Goal: Task Accomplishment & Management: Use online tool/utility

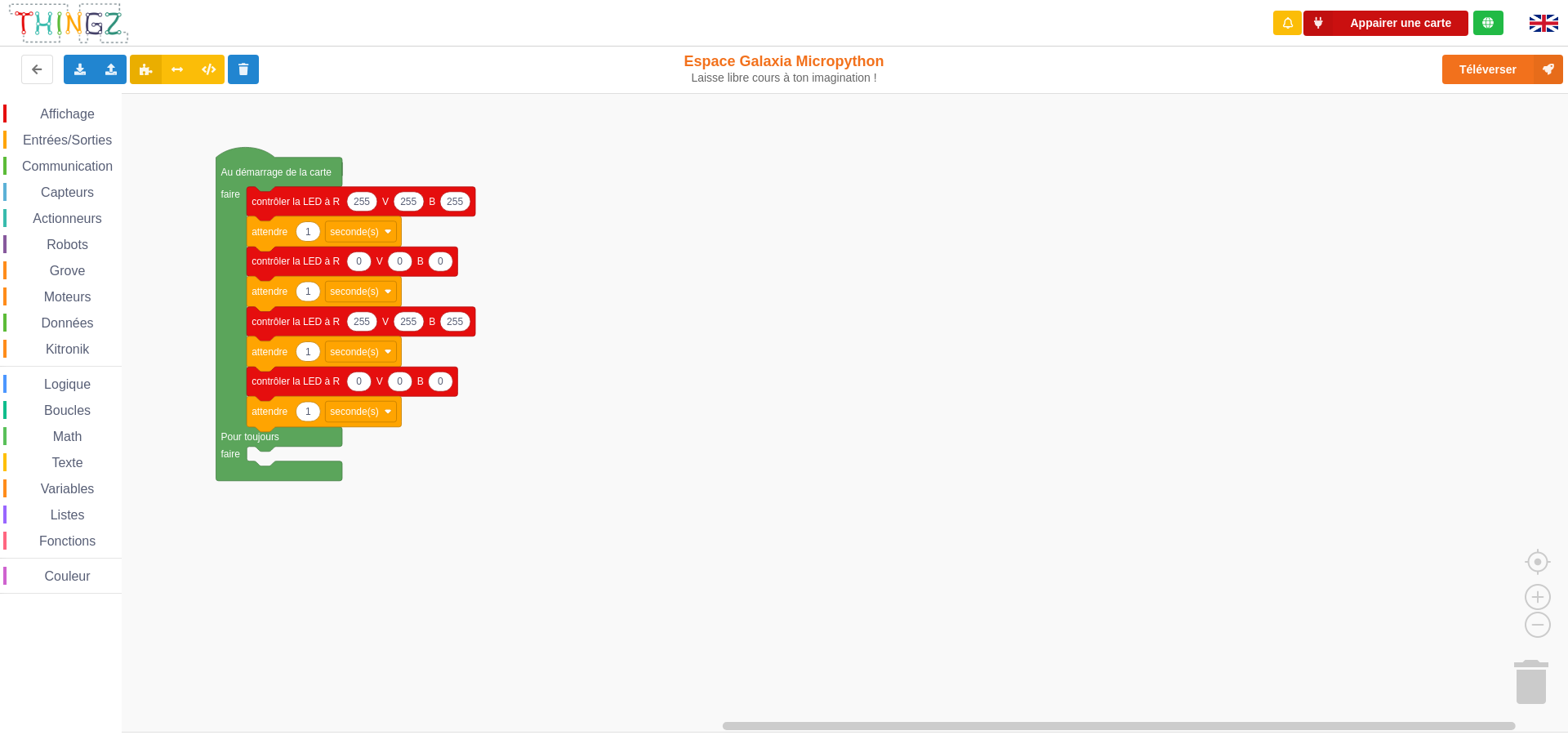
click at [1382, 27] on button "Appairer une carte" at bounding box center [1386, 23] width 165 height 26
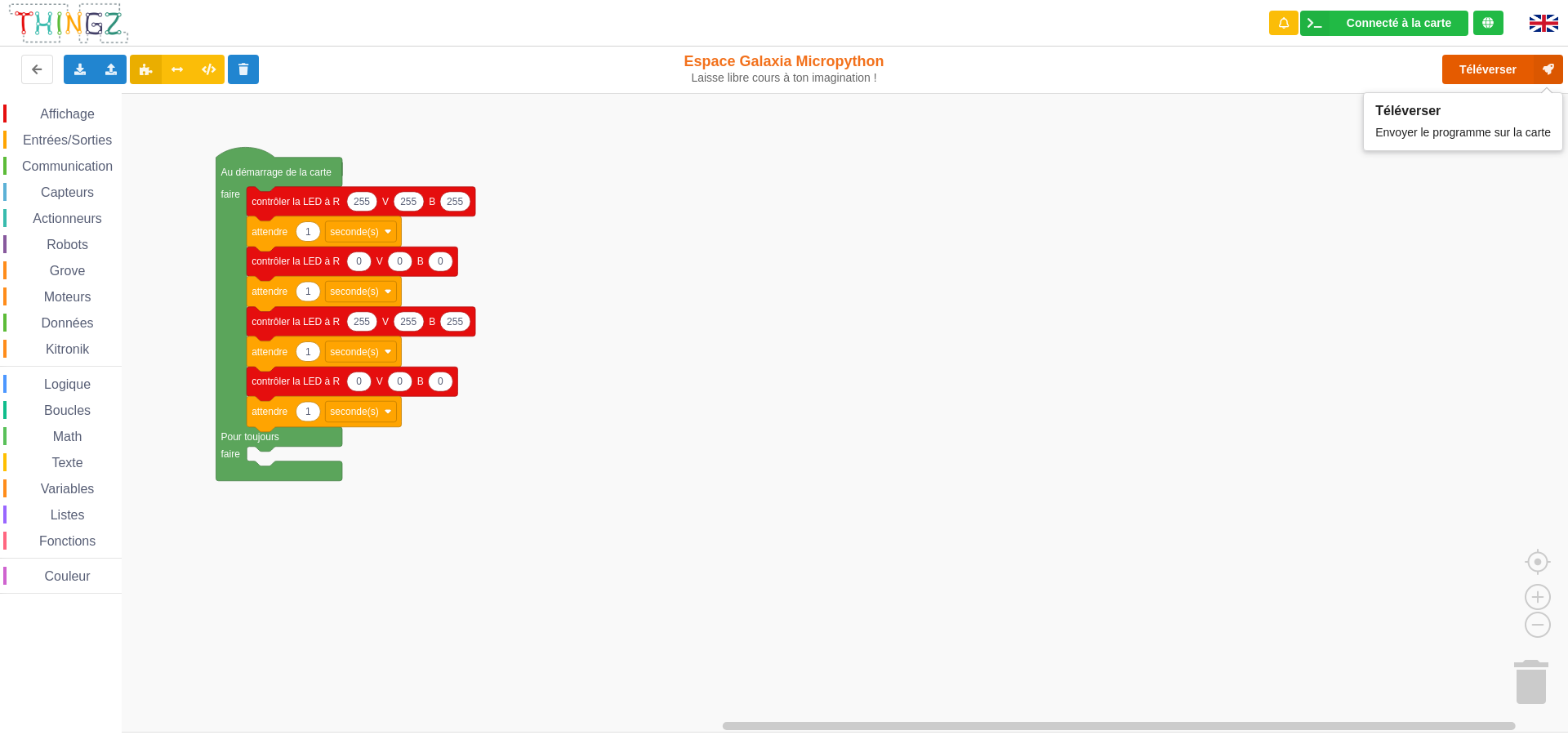
click at [1495, 65] on button "Téléverser" at bounding box center [1503, 69] width 121 height 29
click at [1490, 70] on button "Téléverser" at bounding box center [1503, 69] width 121 height 29
click at [1460, 73] on button "Téléverser" at bounding box center [1503, 69] width 121 height 29
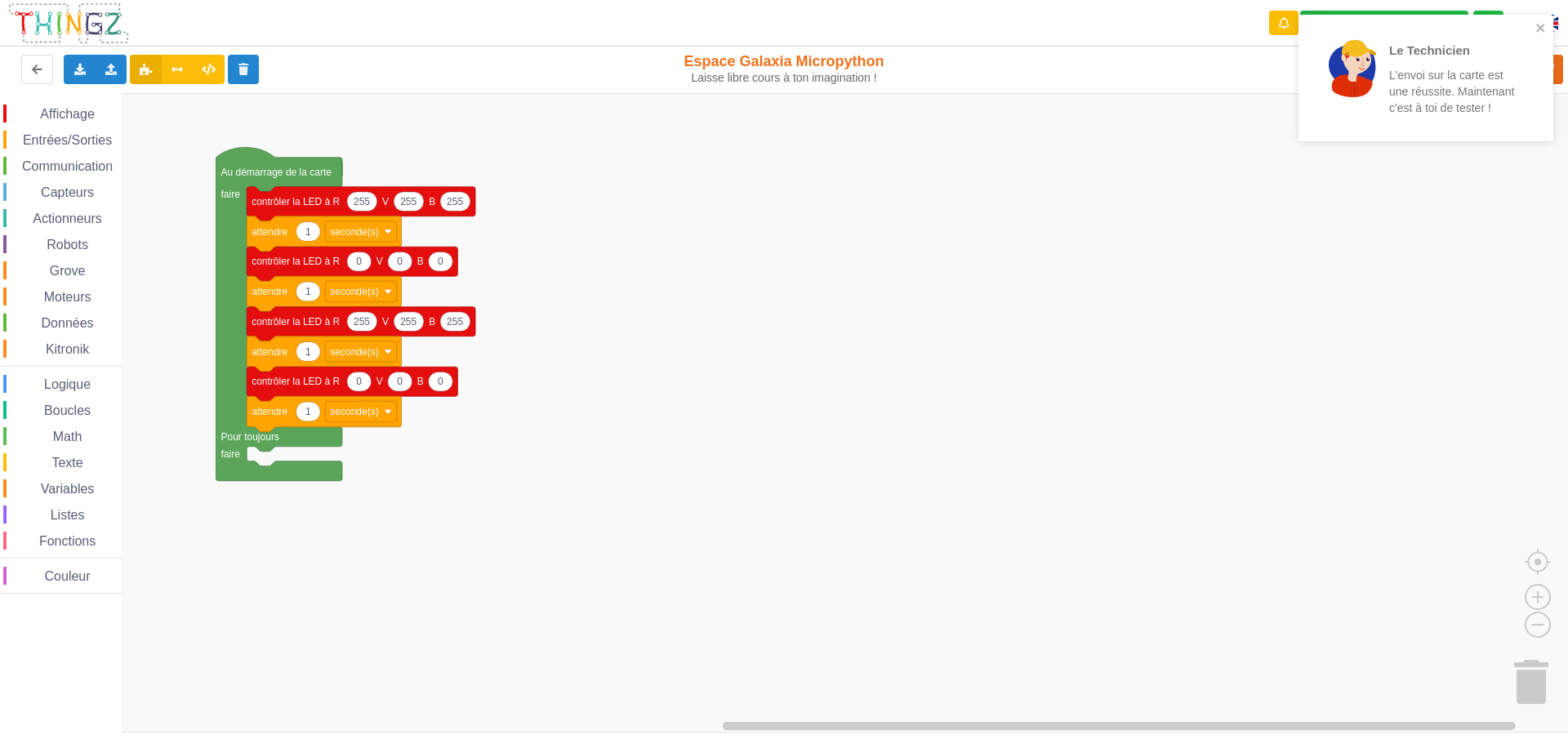
click at [1325, 370] on rect "Espace de travail de Blocky" at bounding box center [789, 412] width 1580 height 640
click at [1539, 25] on icon "close" at bounding box center [1541, 27] width 12 height 13
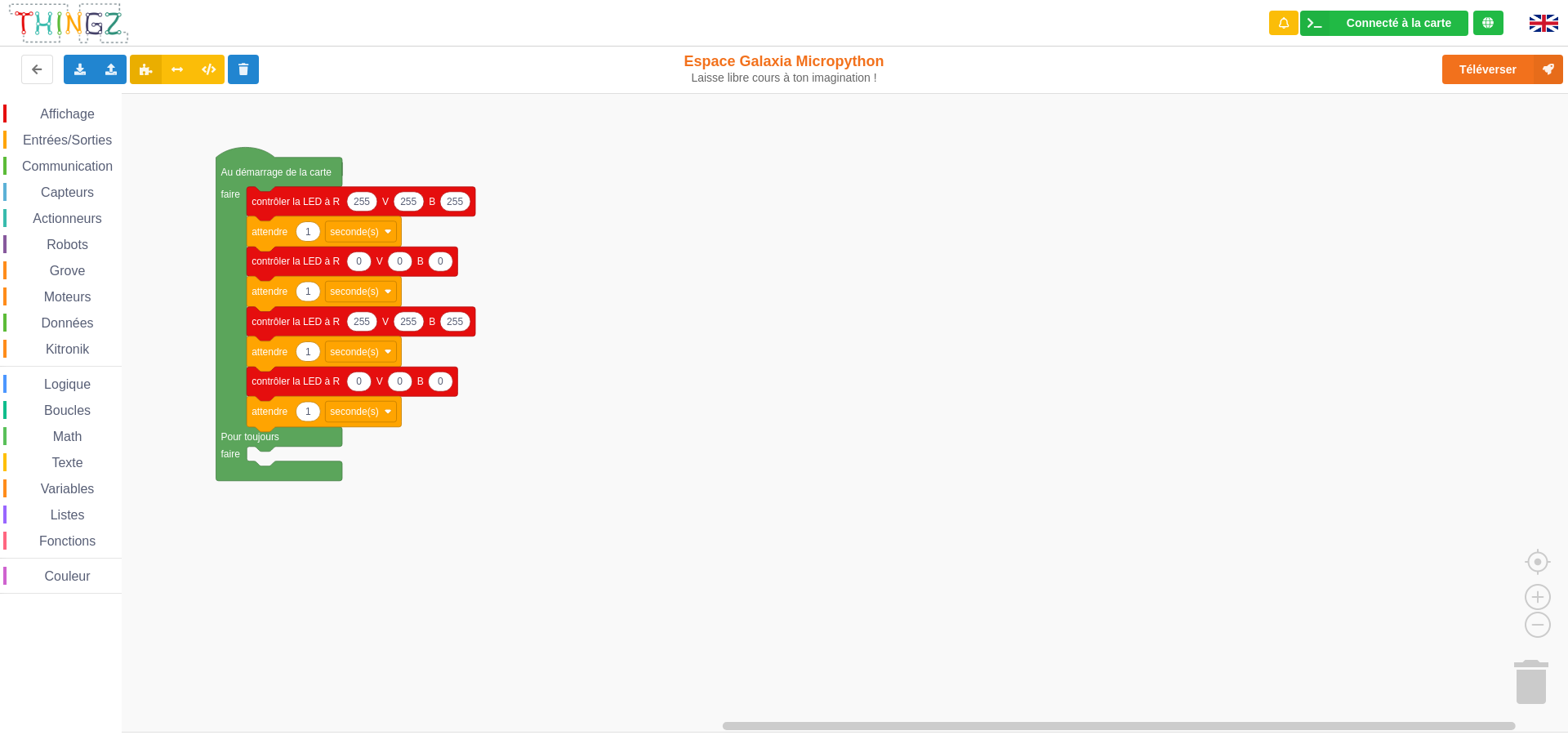
click at [1519, 18] on div "Le Technicien L'envoi sur la carte est une réussite. Maintenant c'est à toi de …" at bounding box center [1426, 14] width 261 height 6
click at [1503, 73] on button "Téléverser" at bounding box center [1503, 69] width 121 height 29
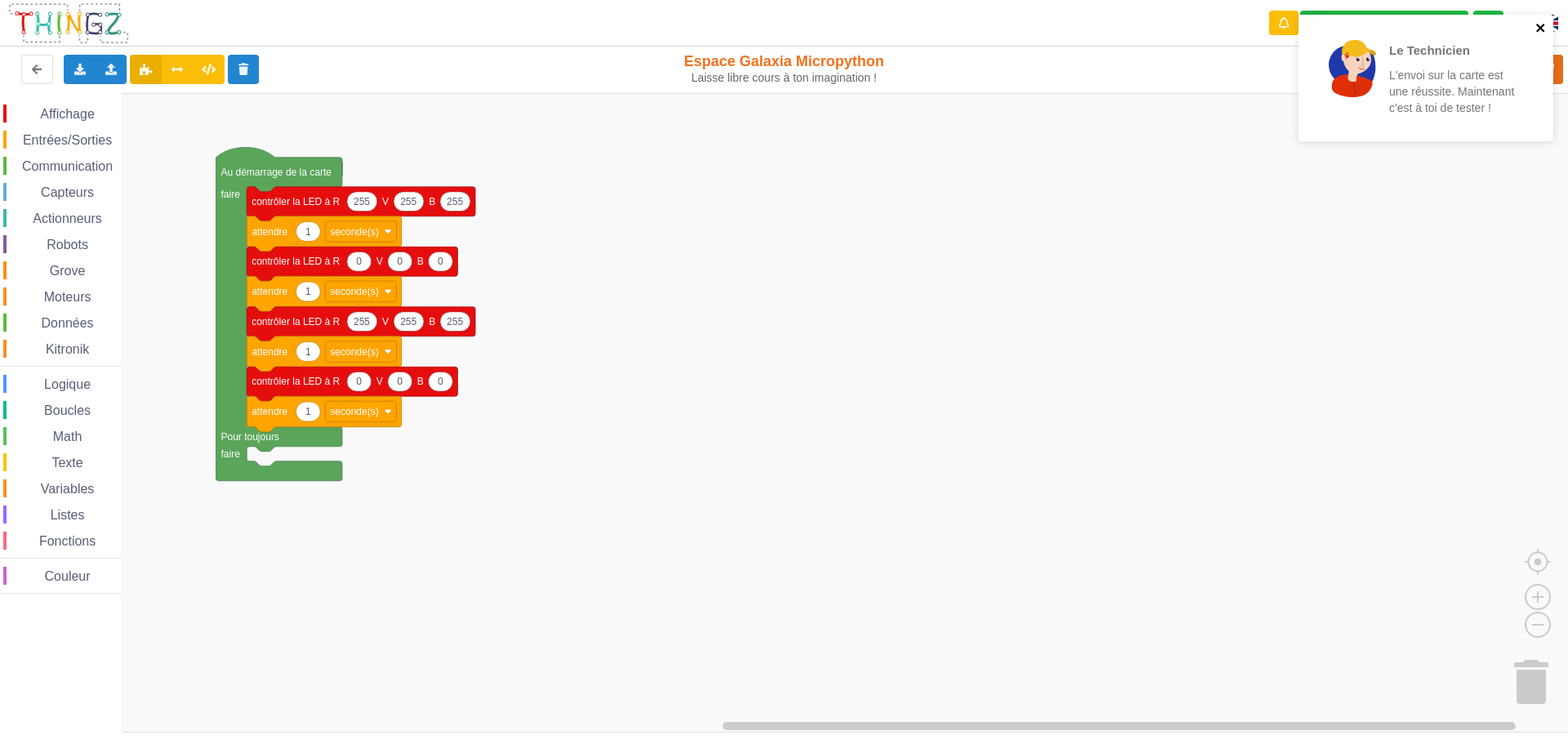
click at [1536, 27] on icon "close" at bounding box center [1541, 27] width 12 height 13
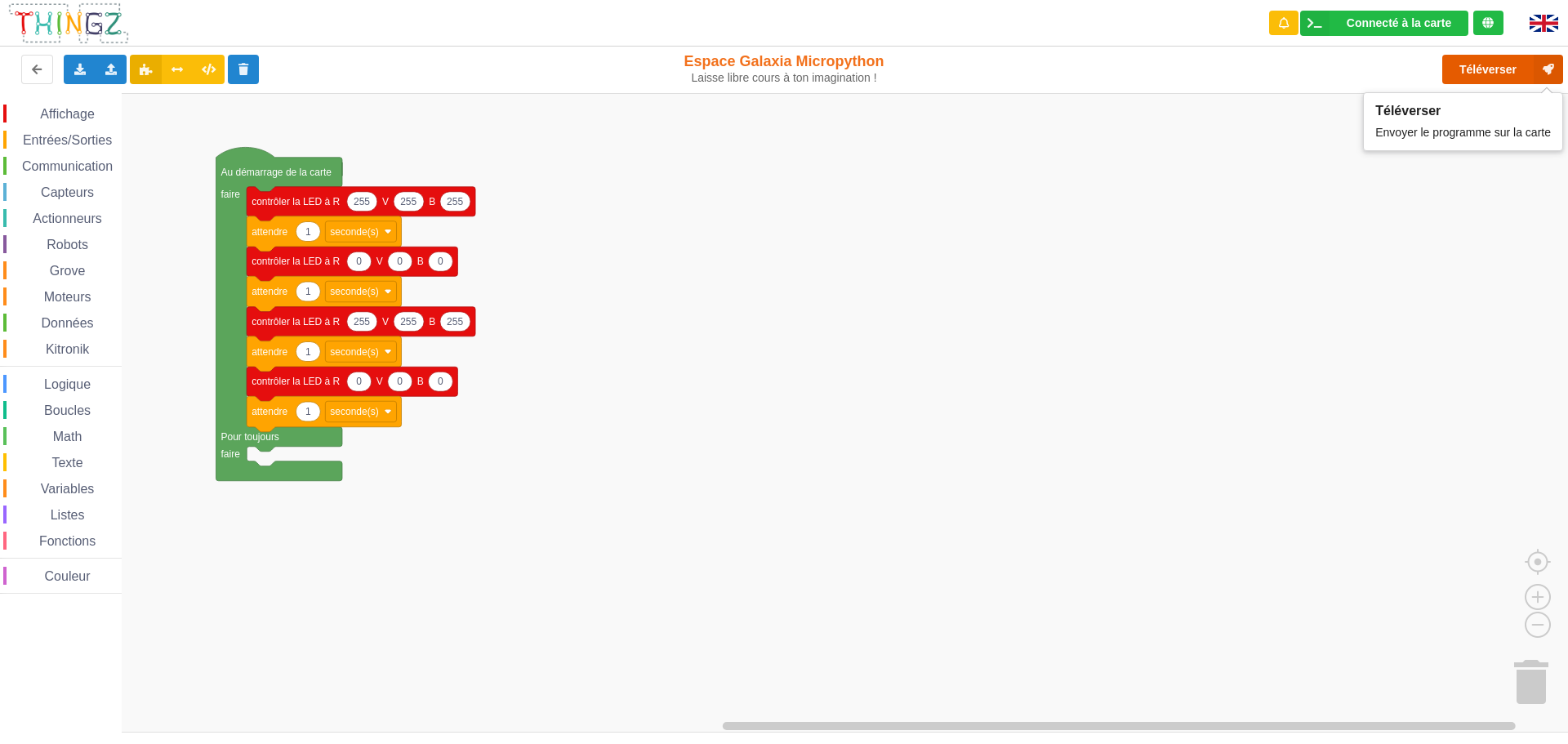
click at [1523, 75] on button "Téléverser" at bounding box center [1503, 69] width 121 height 29
click at [364, 293] on text "seconde(s)" at bounding box center [354, 291] width 48 height 12
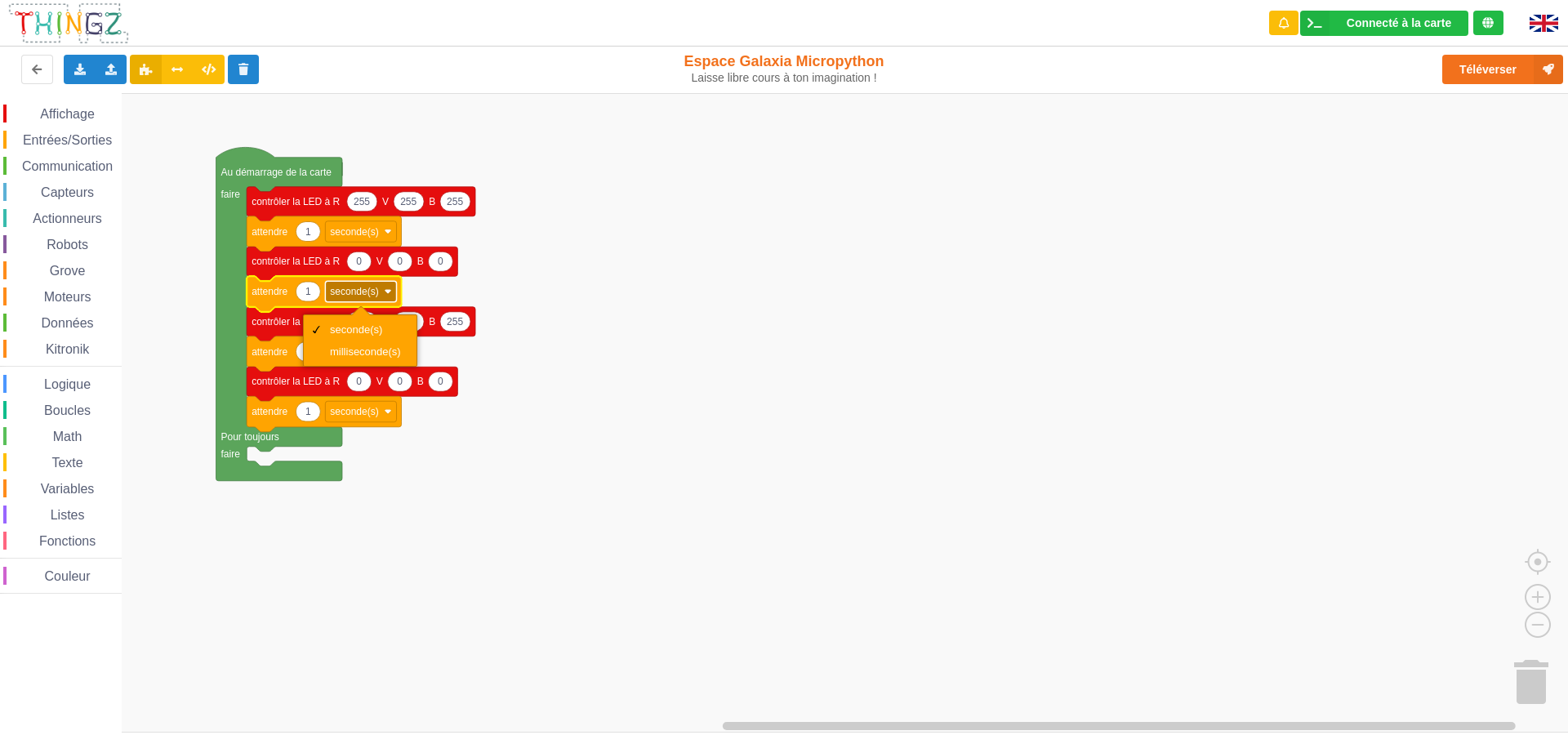
click at [364, 293] on text "seconde(s)" at bounding box center [354, 291] width 48 height 12
click at [524, 363] on rect "Espace de travail de Blocky" at bounding box center [789, 412] width 1580 height 640
